Goal: Transaction & Acquisition: Purchase product/service

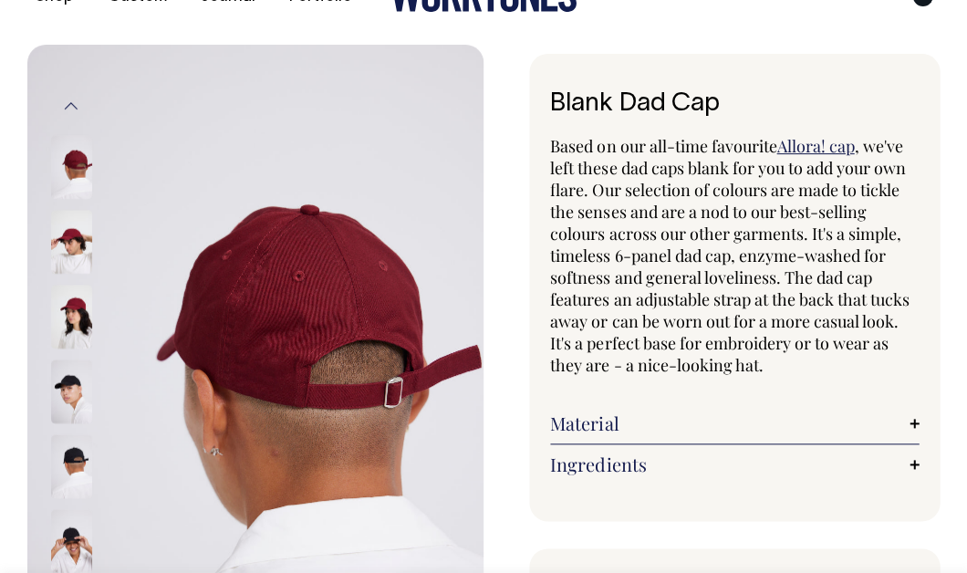
scroll to position [51, 0]
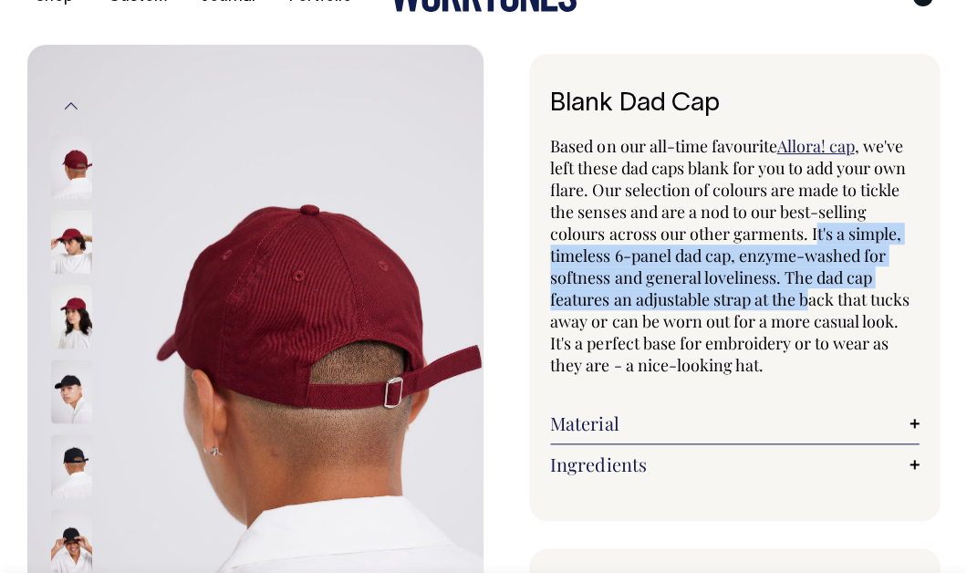
drag, startPoint x: 814, startPoint y: 226, endPoint x: 815, endPoint y: 302, distance: 75.7
click at [815, 302] on span ", we've left these dad caps blank for you to add your own flare. Our selection …" at bounding box center [729, 255] width 358 height 241
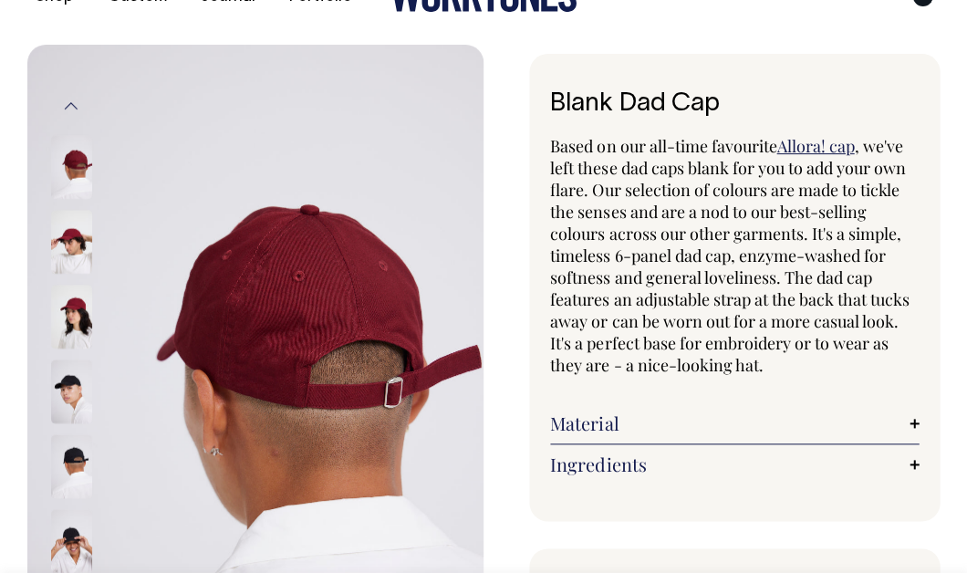
click at [552, 130] on div "Blank Dad Cap Based on our all-time favourite Allora! cap , we've left these da…" at bounding box center [734, 287] width 410 height 467
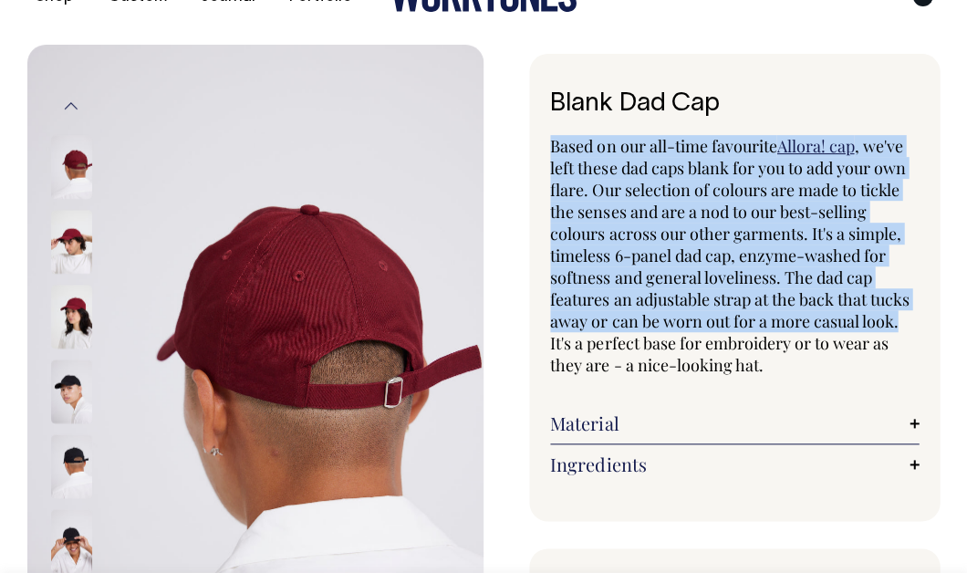
drag, startPoint x: 551, startPoint y: 134, endPoint x: 905, endPoint y: 316, distance: 398.1
click at [905, 316] on p "Based on our all-time favourite Allora! cap , we've left these dad caps blank f…" at bounding box center [734, 255] width 368 height 241
copy p "Based on our all-time favourite Allora! cap , we've left these dad caps blank f…"
click at [634, 458] on link "Ingredients" at bounding box center [734, 464] width 368 height 22
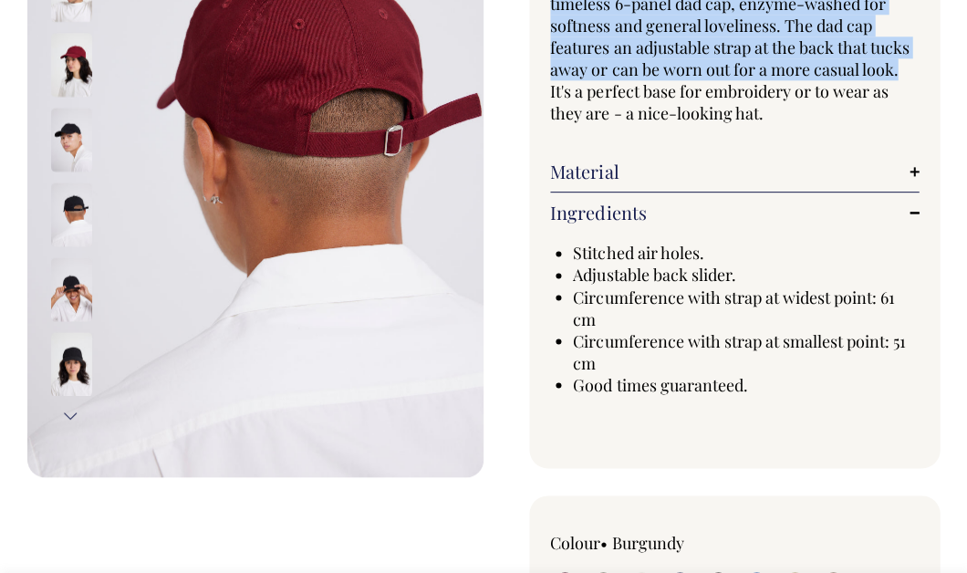
scroll to position [304, 0]
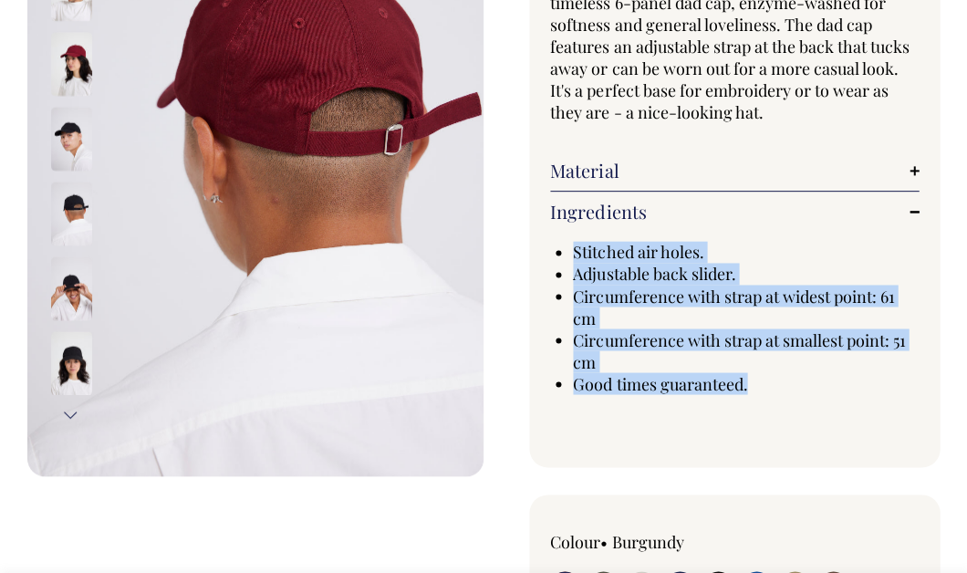
drag, startPoint x: 749, startPoint y: 387, endPoint x: 566, endPoint y: 248, distance: 229.9
click at [566, 248] on div "Stitched air holes. Adjustable back slider. Circumference with strap at widest …" at bounding box center [734, 317] width 368 height 153
copy ul "Stitched air holes. Adjustable back slider. Circumference with strap at widest …"
click at [678, 176] on link "Material" at bounding box center [734, 171] width 368 height 22
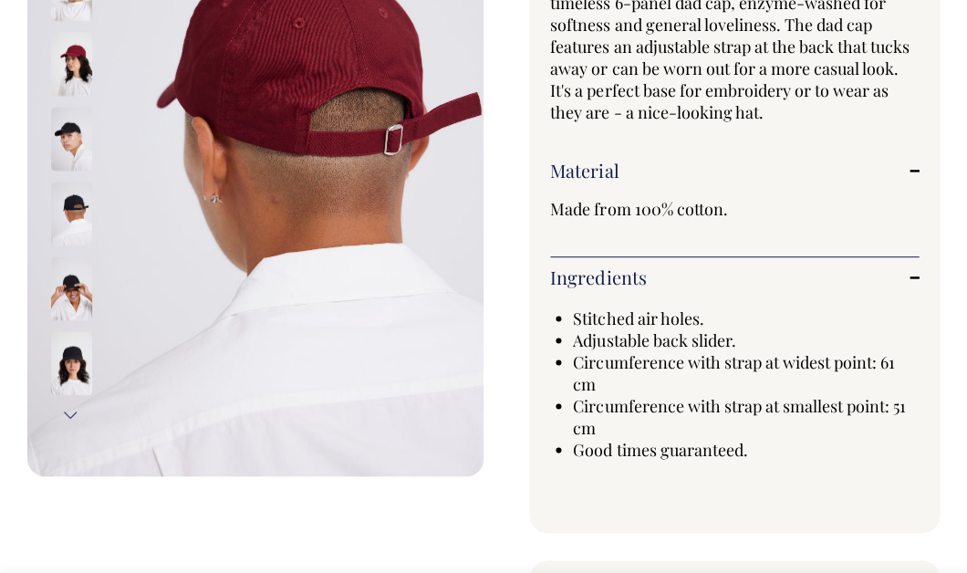
click at [659, 214] on span "Made from 100% cotton." at bounding box center [638, 209] width 177 height 22
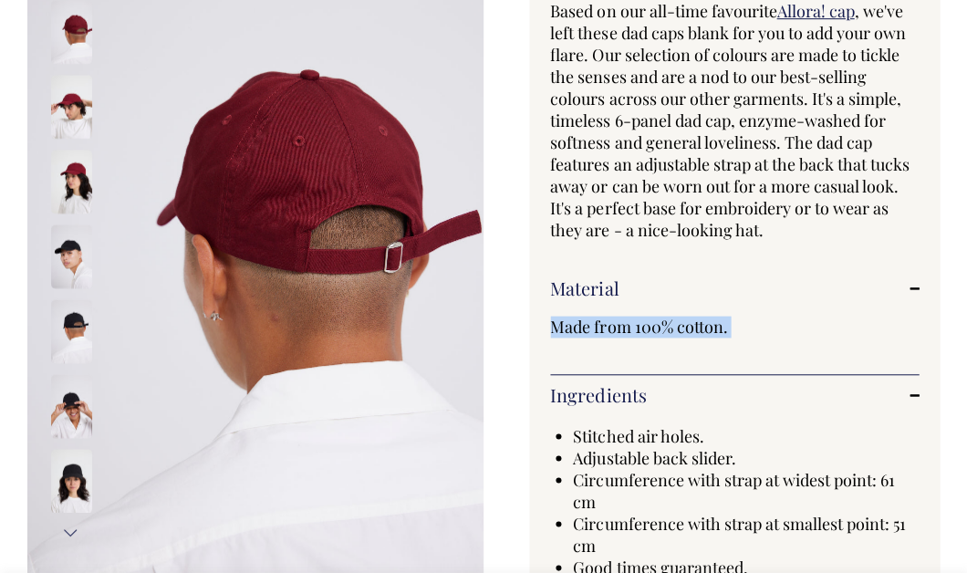
scroll to position [186, 0]
